Goal: Understand process/instructions

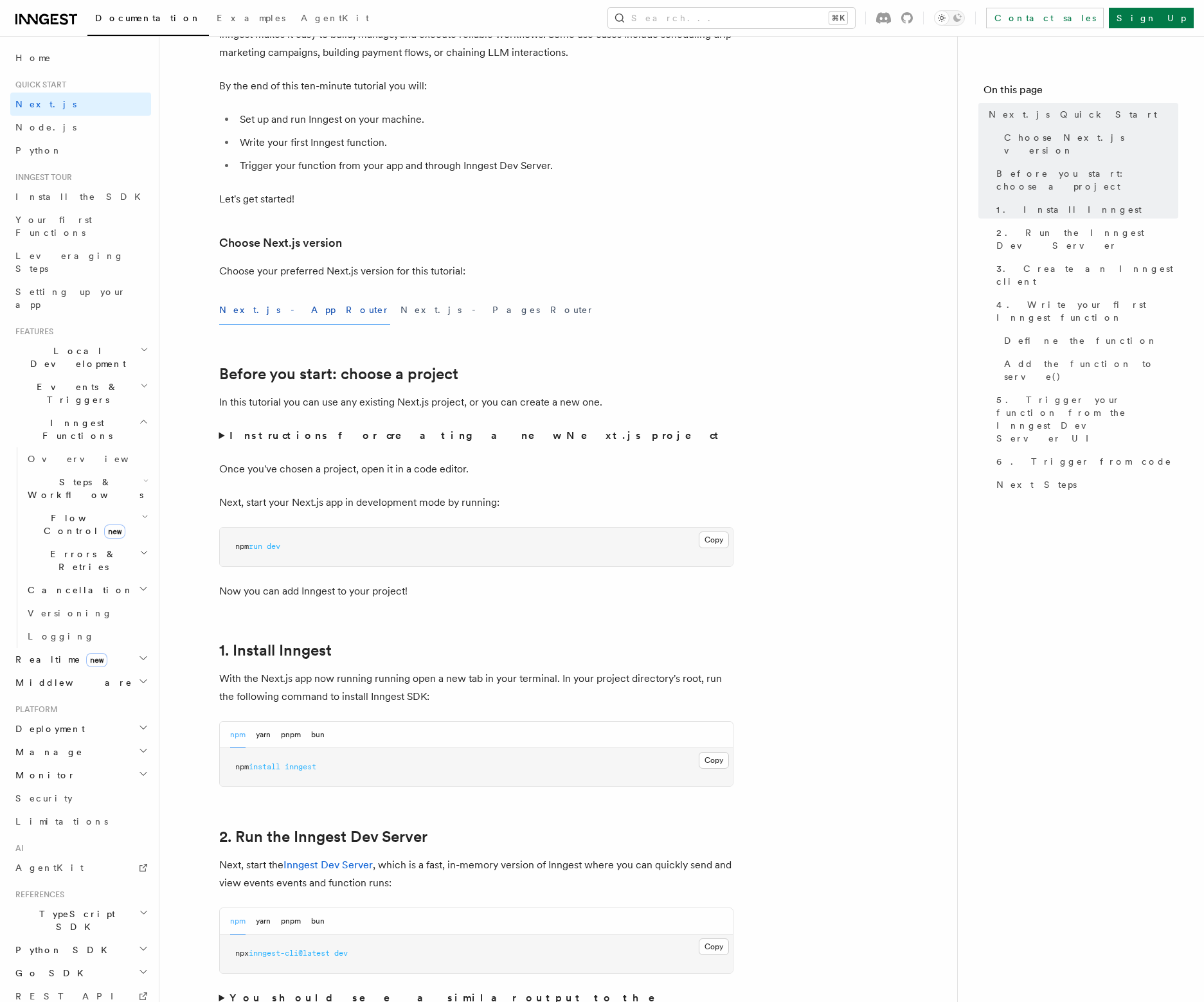
scroll to position [152, 0]
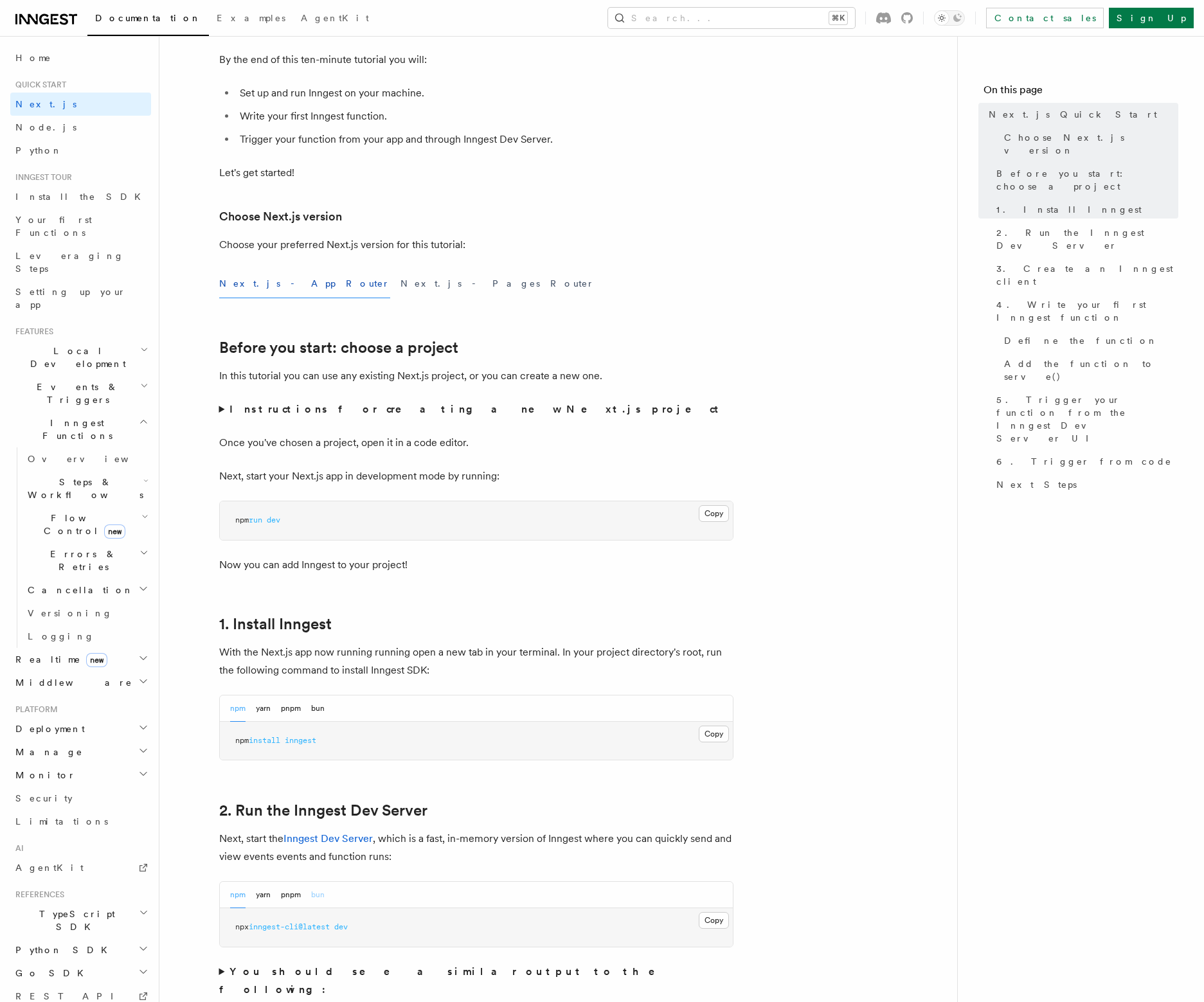
click at [313, 896] on button "bun" at bounding box center [318, 895] width 14 height 27
click at [314, 940] on pre "bun add global inngest-cli@latest inngest-cli dev" at bounding box center [476, 933] width 513 height 51
click at [313, 940] on pre "bun add global inngest-cli@latest inngest-cli dev" at bounding box center [476, 933] width 513 height 51
copy code "inngest-cli dev"
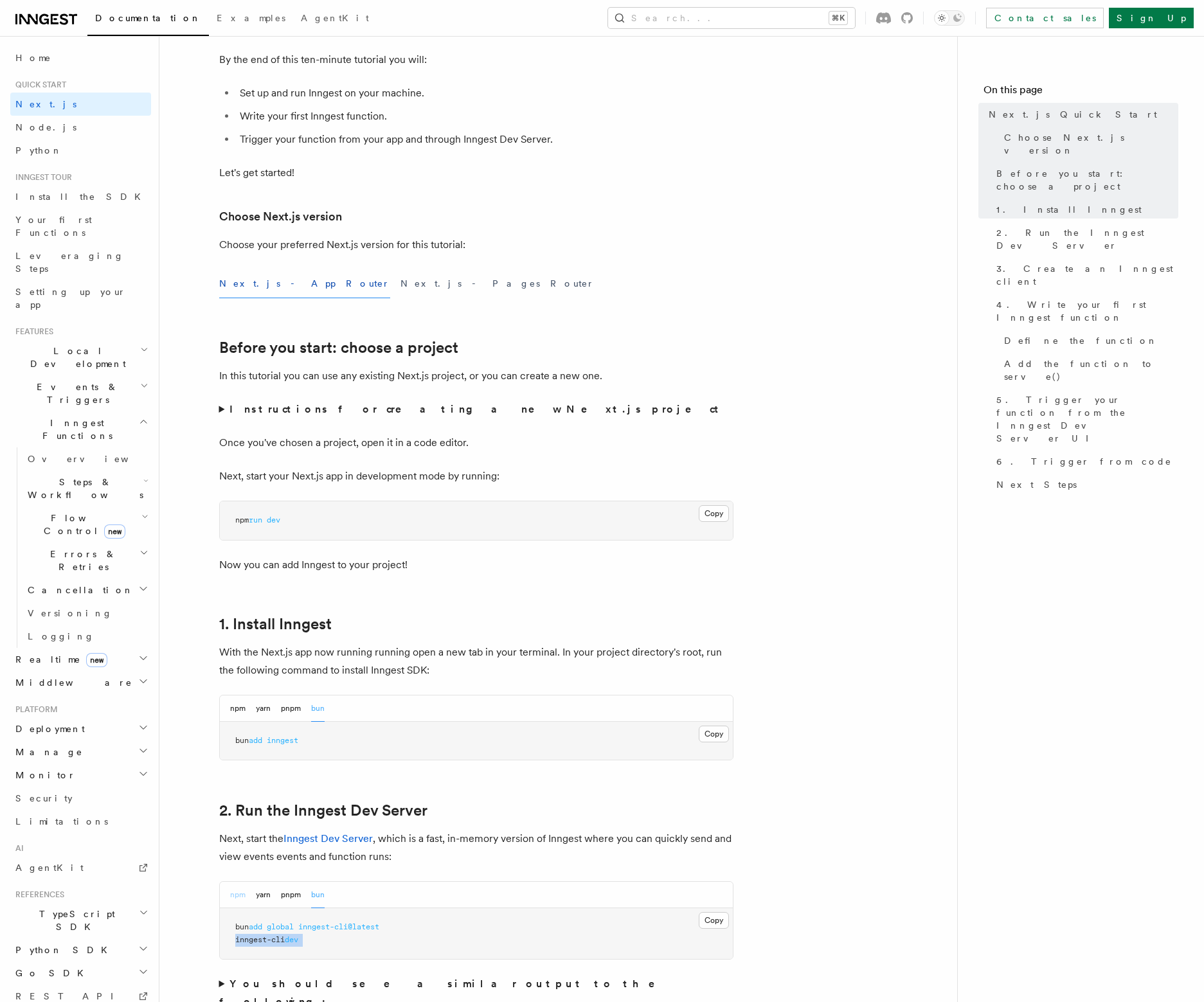
click at [240, 896] on button "npm" at bounding box center [238, 895] width 15 height 27
click at [289, 925] on span "inngest-cli@latest" at bounding box center [289, 926] width 81 height 9
copy div "npx inngest-cli@latest dev"
